Goal: Find contact information: Find contact information

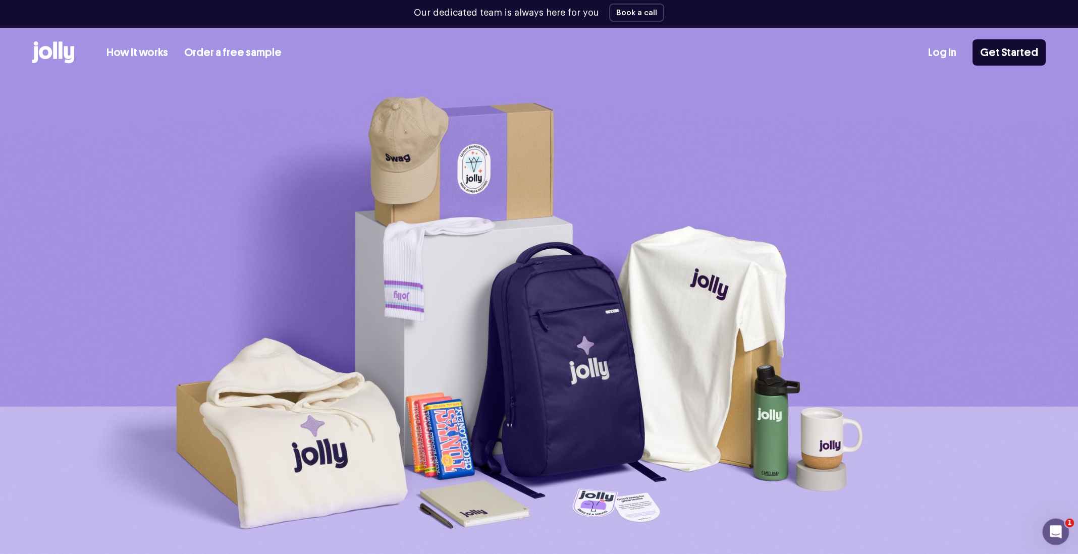
click at [1055, 532] on icon "Open Intercom Messenger" at bounding box center [1054, 530] width 17 height 17
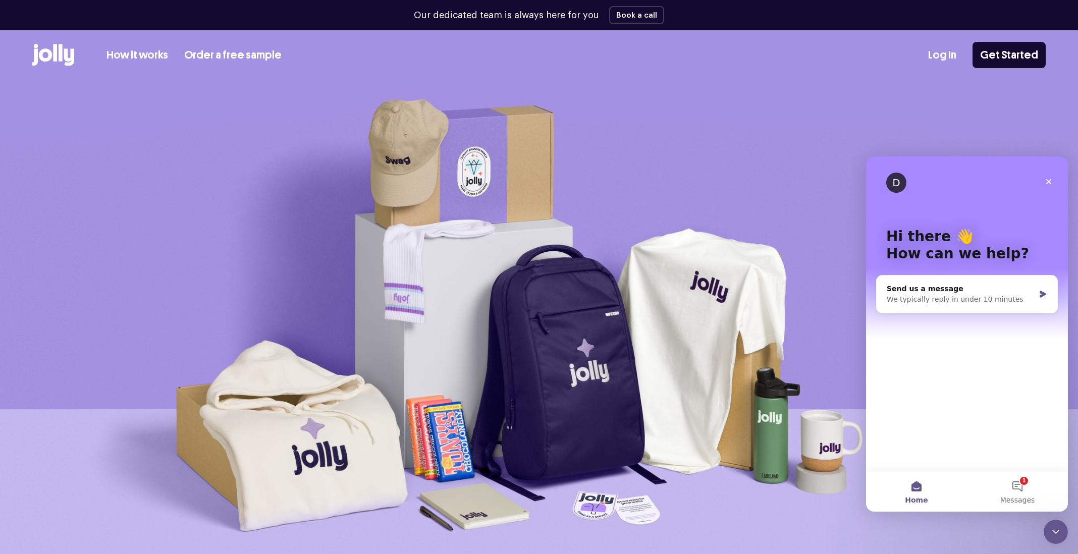
drag, startPoint x: 908, startPoint y: 178, endPoint x: 899, endPoint y: 178, distance: 9.1
click at [900, 178] on div "D" at bounding box center [897, 183] width 23 height 20
drag, startPoint x: 899, startPoint y: 178, endPoint x: 907, endPoint y: 181, distance: 9.1
click at [900, 178] on div "D" at bounding box center [896, 183] width 20 height 20
click at [1014, 478] on button "1 Messages" at bounding box center [1017, 491] width 101 height 40
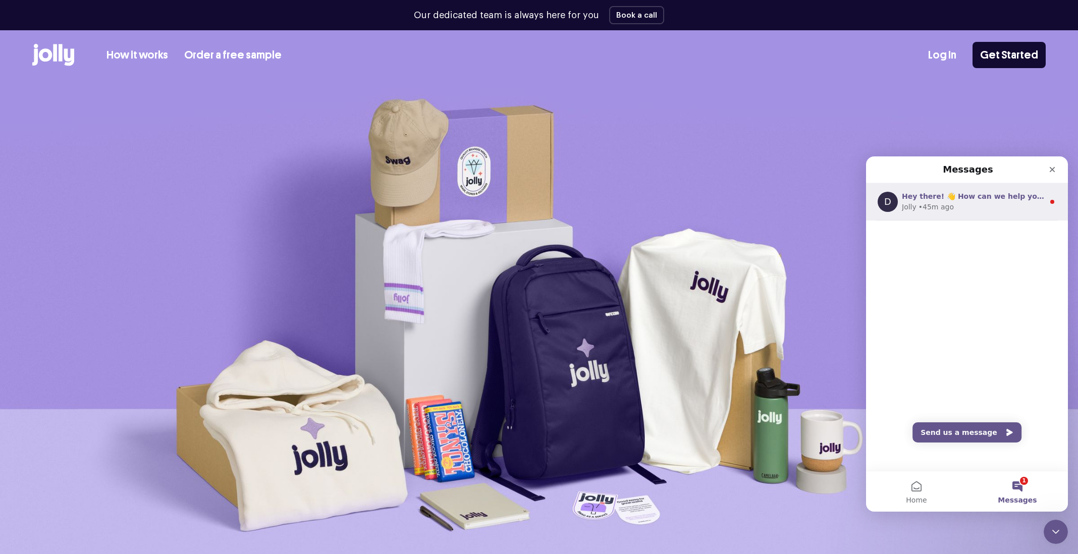
click at [930, 198] on span "Hey there! 👋 How can we help you [DATE]?" at bounding box center [989, 196] width 174 height 8
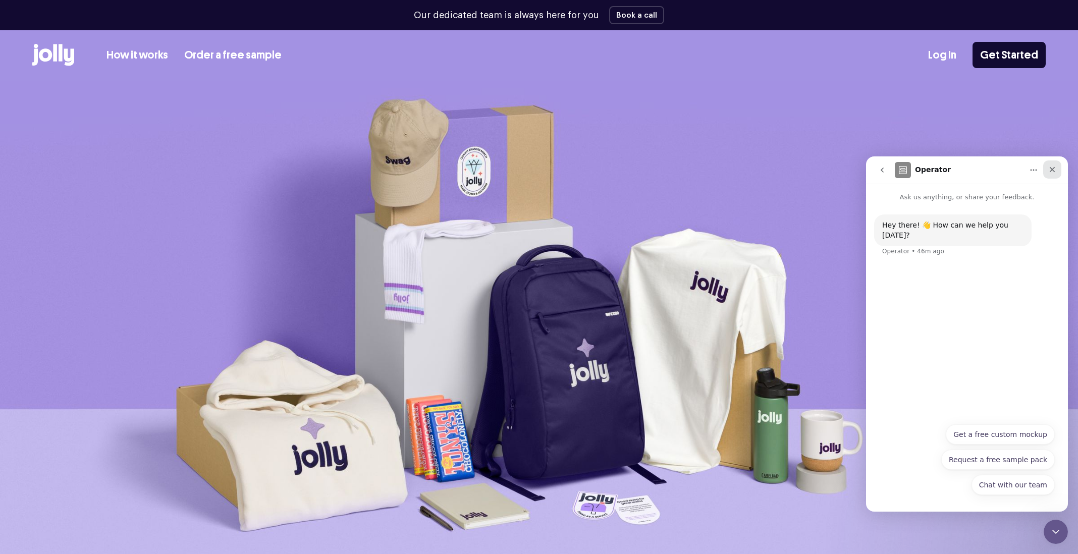
click at [1053, 165] on icon "Close" at bounding box center [1052, 169] width 8 height 8
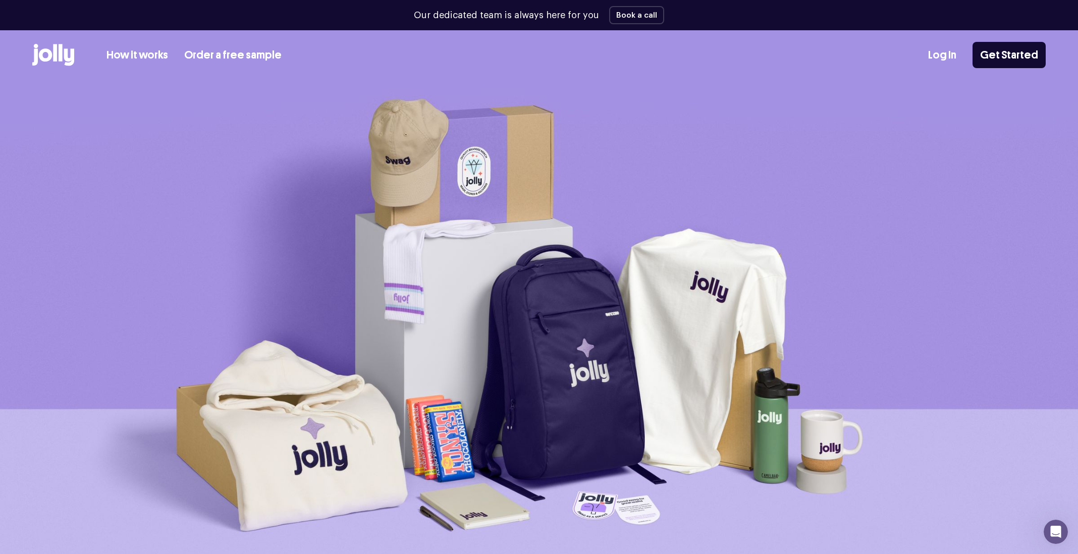
click at [54, 53] on icon at bounding box center [55, 52] width 4 height 17
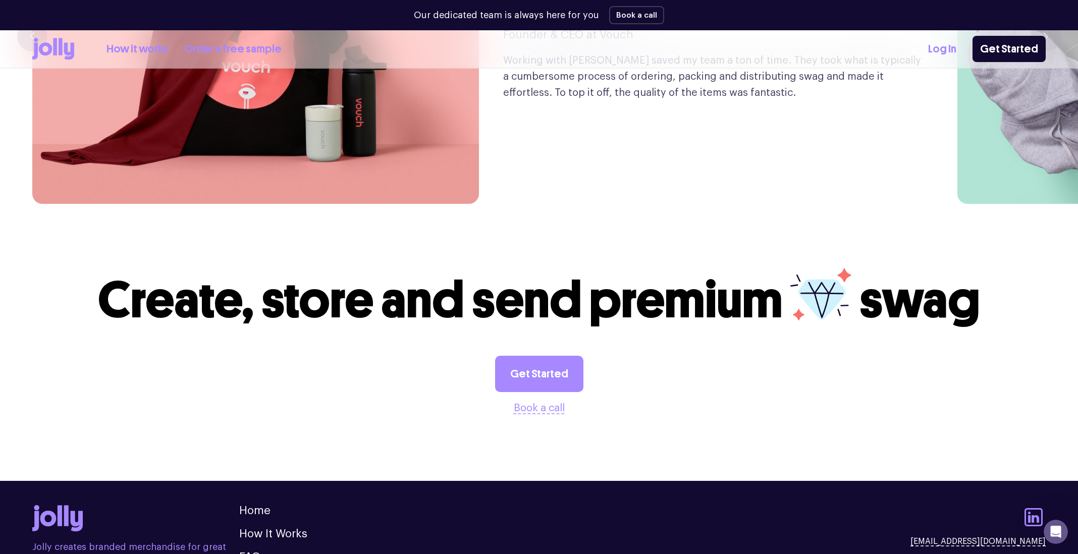
scroll to position [2811, 0]
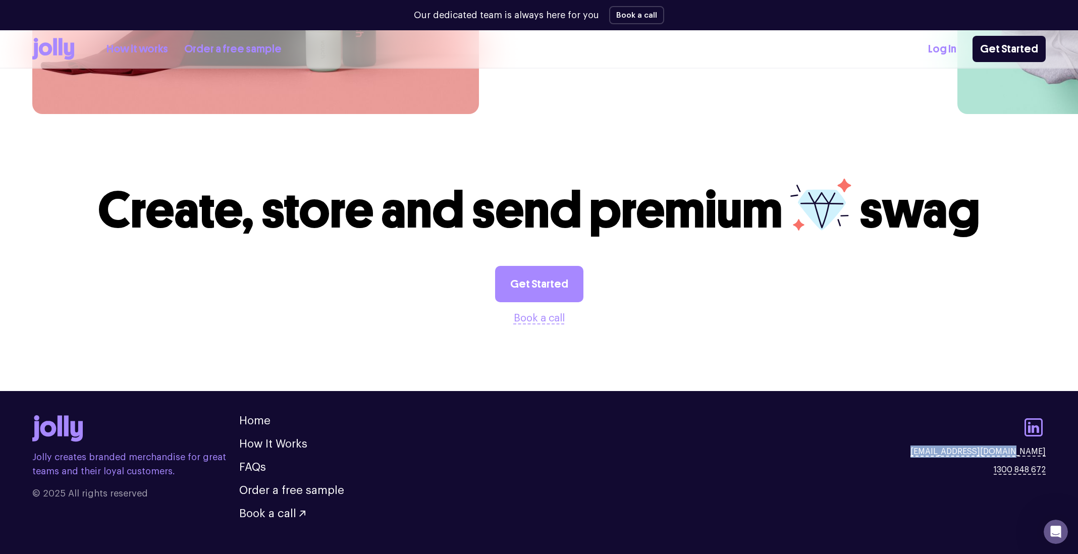
drag, startPoint x: 952, startPoint y: 430, endPoint x: 1045, endPoint y: 434, distance: 93.5
click at [1045, 434] on footer "Jolly creates branded merchandise for great teams and their loyal customers. © …" at bounding box center [539, 475] width 1078 height 169
copy link "[EMAIL_ADDRESS][DOMAIN_NAME]"
